Goal: Find specific page/section: Find specific page/section

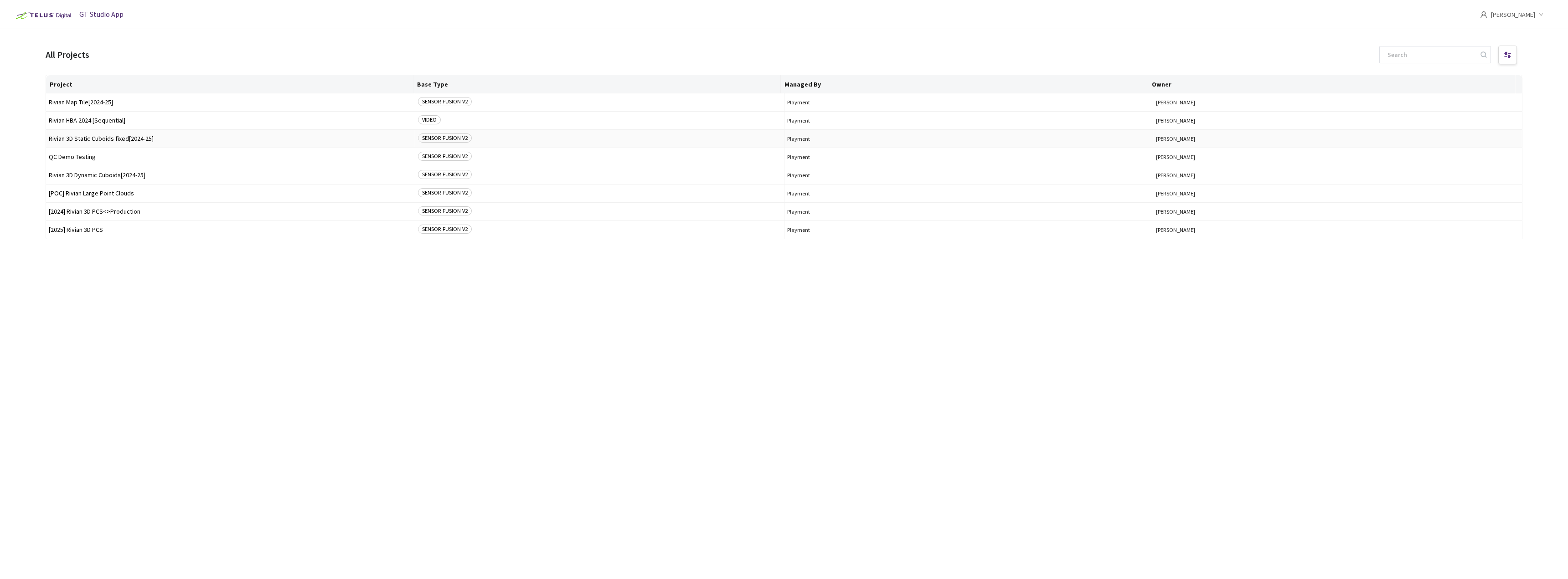
click at [96, 142] on td "Rivian 3D Static Cuboids fixed[2024-25]" at bounding box center [231, 139] width 369 height 18
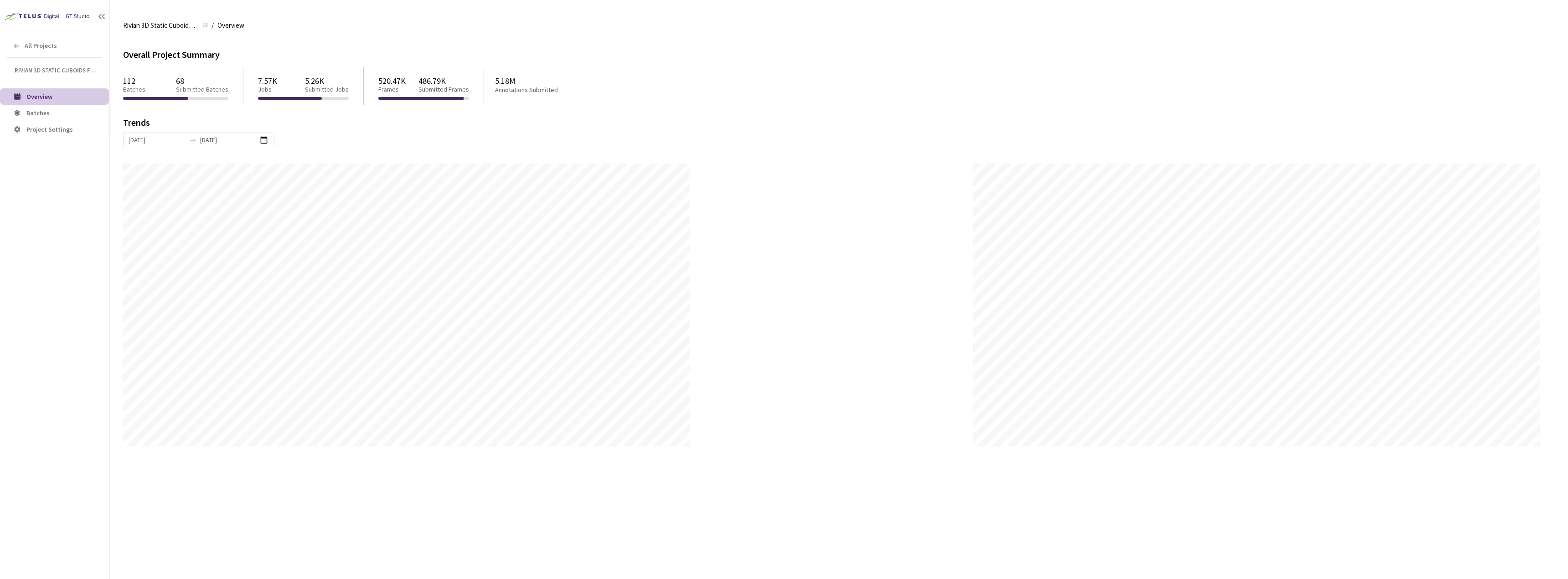
scroll to position [579, 1568]
click at [65, 117] on span "Batches" at bounding box center [64, 113] width 75 height 8
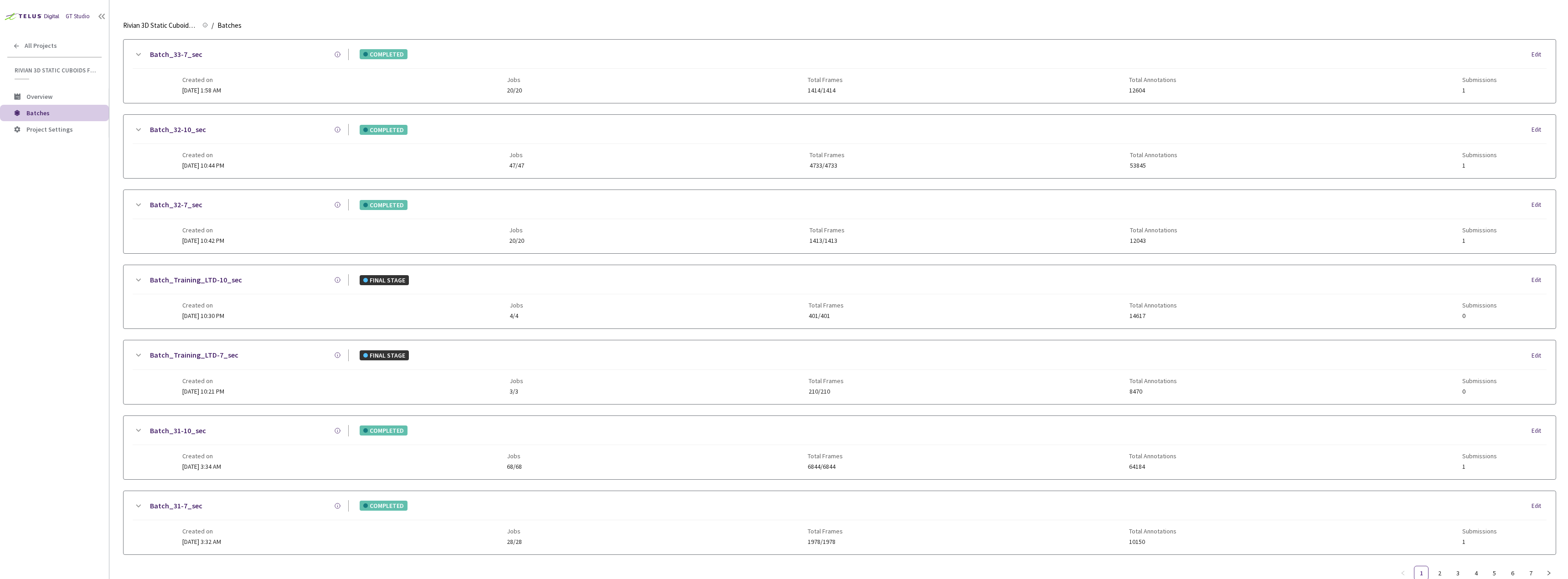
scroll to position [733, 0]
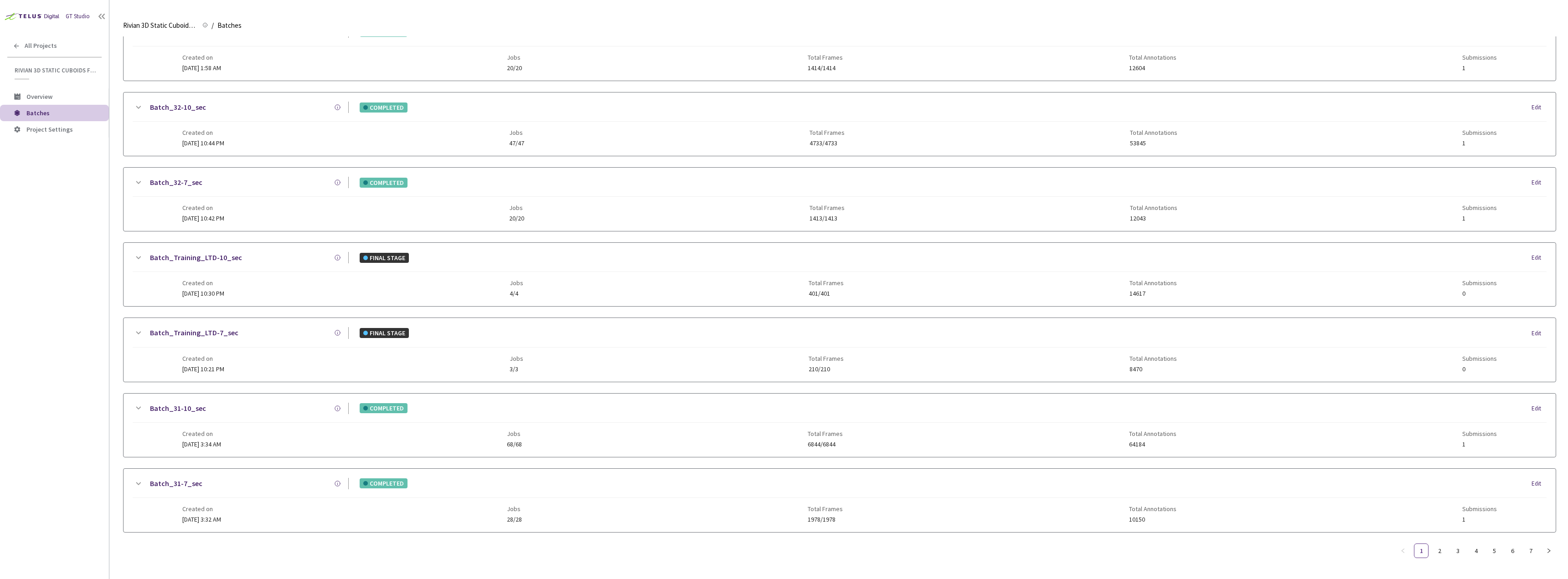
click at [1505, 547] on ul "1 2 3 4 5 6 7" at bounding box center [1476, 550] width 161 height 15
click at [1508, 546] on link "6" at bounding box center [1512, 550] width 13 height 13
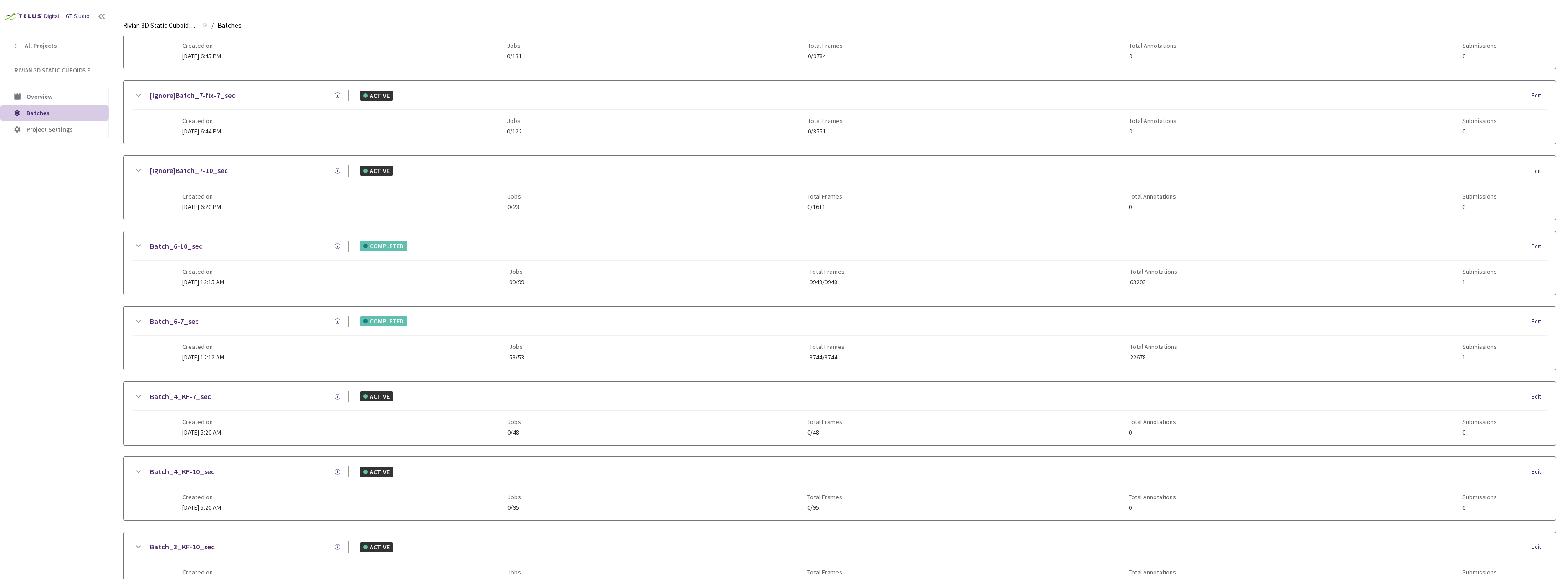
scroll to position [0, 0]
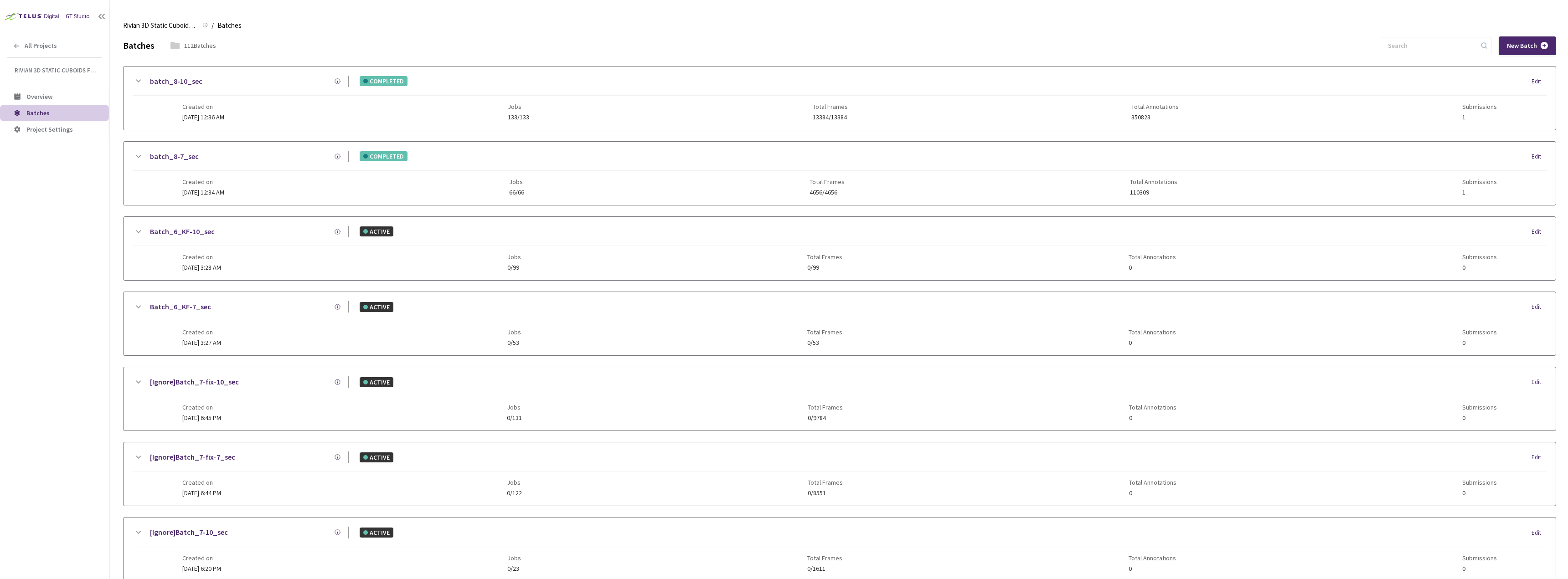
click at [260, 115] on div "Created on [DATE] 12:36 AM Jobs 133/133 Total Frames 13384/13384 Total Annotati…" at bounding box center [840, 108] width 1315 height 25
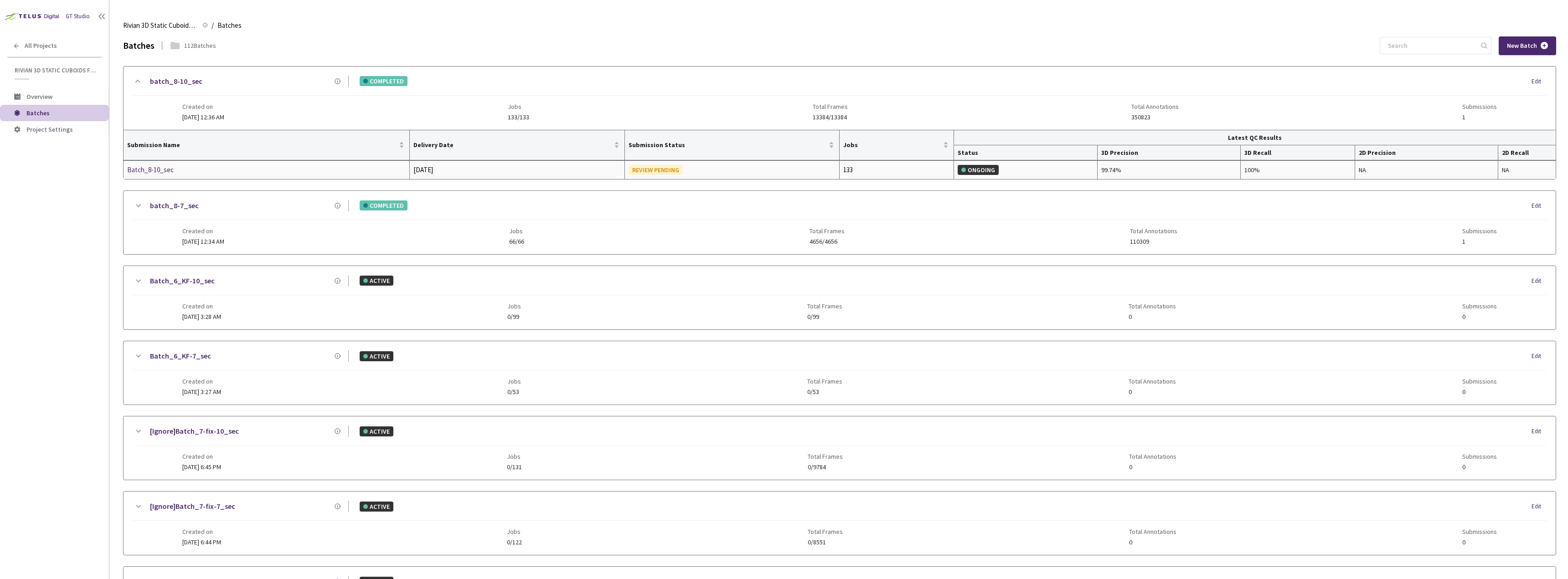
click at [166, 172] on div "Batch_8-10_sec" at bounding box center [175, 170] width 97 height 11
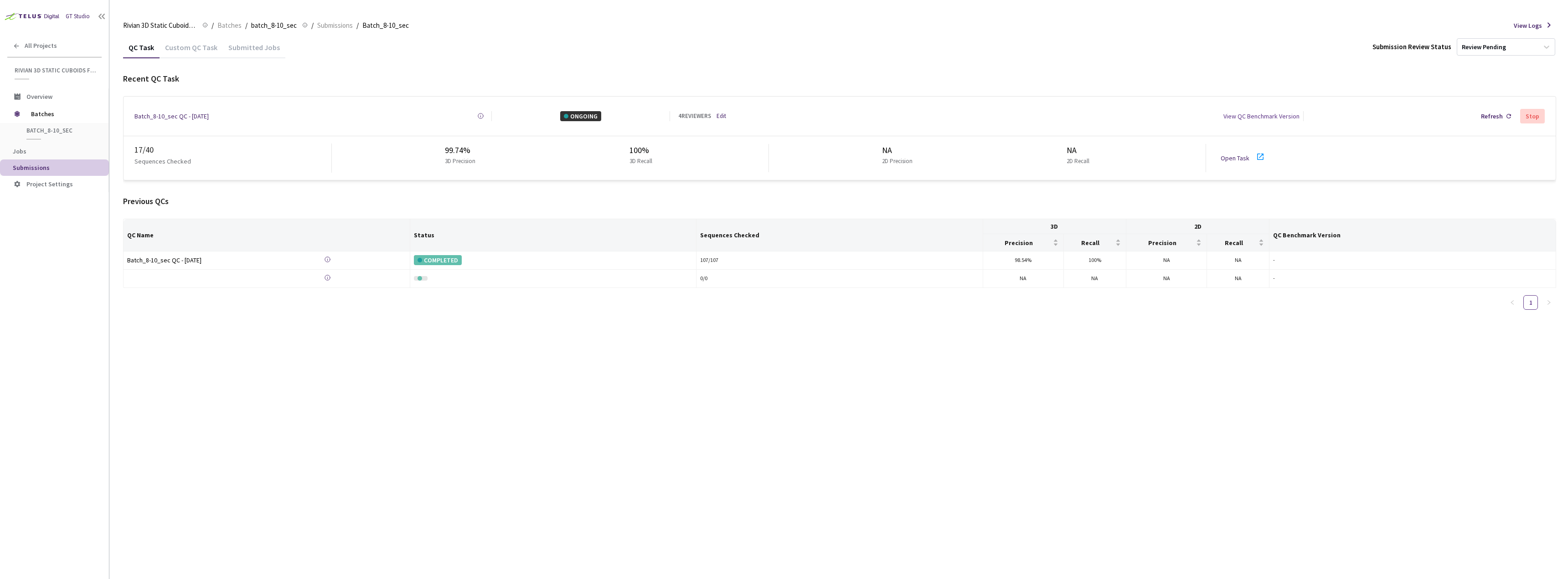
click at [1241, 156] on link "Open Task" at bounding box center [1234, 158] width 29 height 8
click at [503, 456] on div "QC Task Custom QC Task Submitted Jobs Submission Review Status Review Pending R…" at bounding box center [839, 308] width 1433 height 543
